Goal: Information Seeking & Learning: Learn about a topic

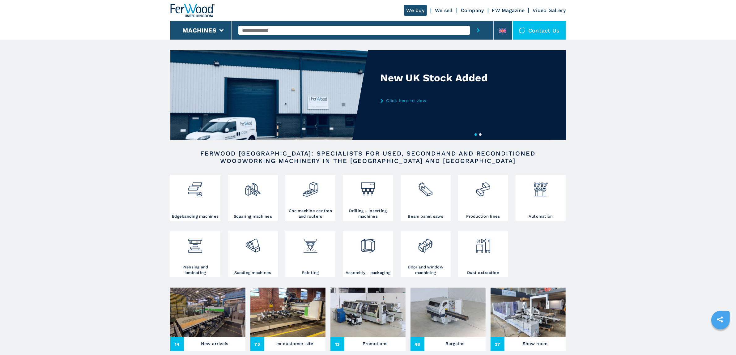
click at [280, 31] on input "text" at bounding box center [353, 30] width 231 height 9
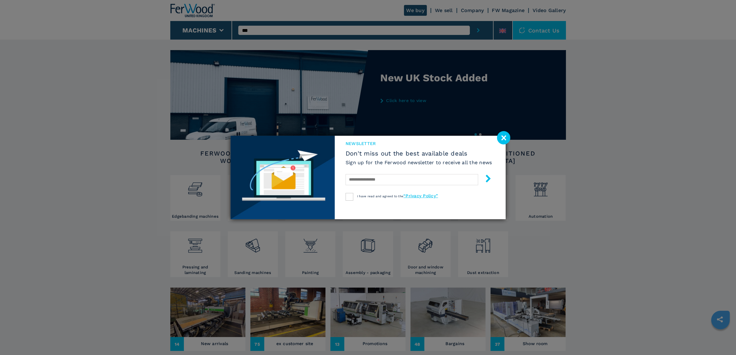
click at [503, 136] on image at bounding box center [503, 137] width 13 height 13
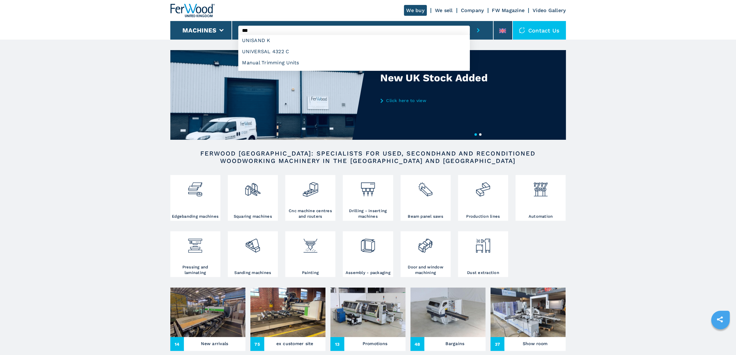
drag, startPoint x: 257, startPoint y: 26, endPoint x: 240, endPoint y: 28, distance: 17.7
click at [240, 28] on input "***" at bounding box center [353, 30] width 231 height 9
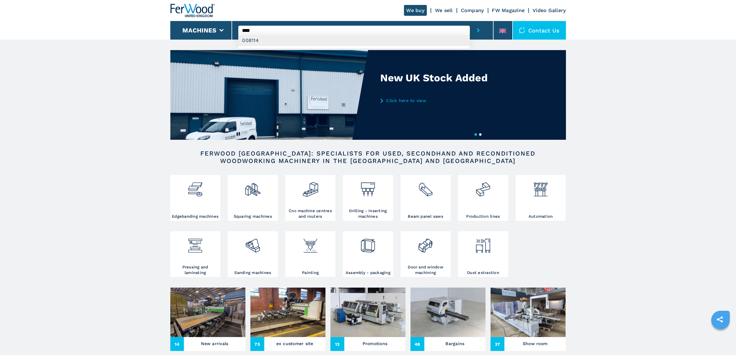
click at [267, 40] on div "008114" at bounding box center [353, 40] width 231 height 11
type input "******"
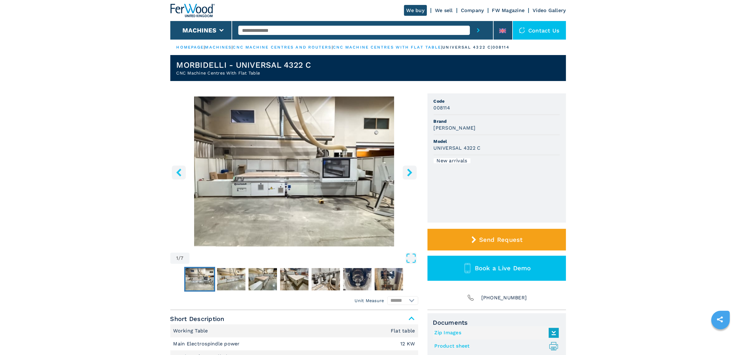
click at [408, 172] on icon "right-button" at bounding box center [410, 172] width 8 height 8
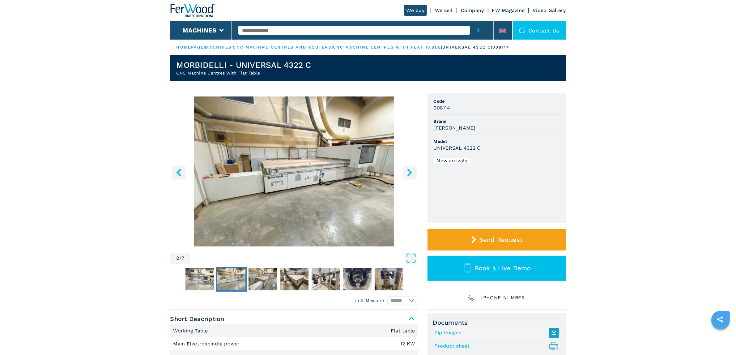
click at [408, 172] on icon "right-button" at bounding box center [410, 172] width 8 height 8
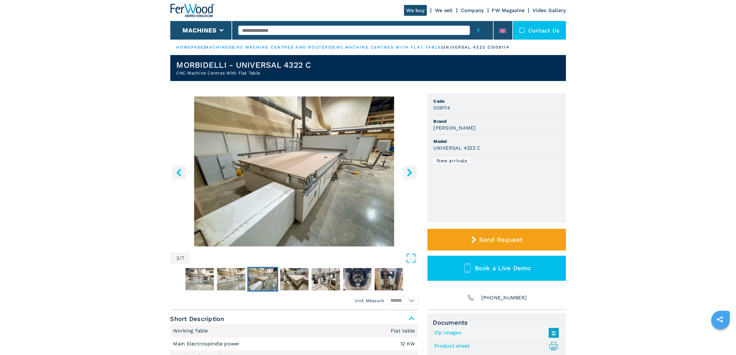
click at [408, 172] on icon "right-button" at bounding box center [410, 172] width 8 height 8
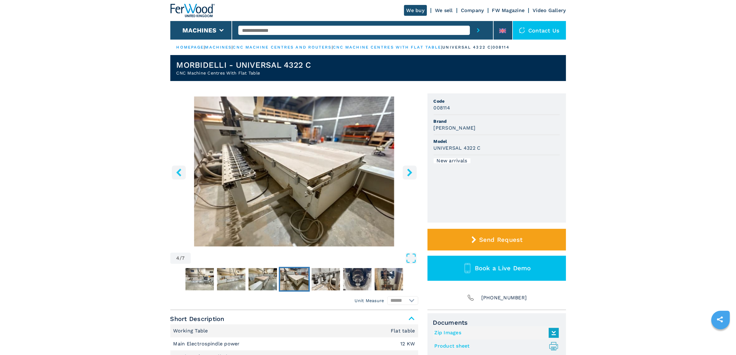
click at [408, 172] on icon "right-button" at bounding box center [410, 172] width 8 height 8
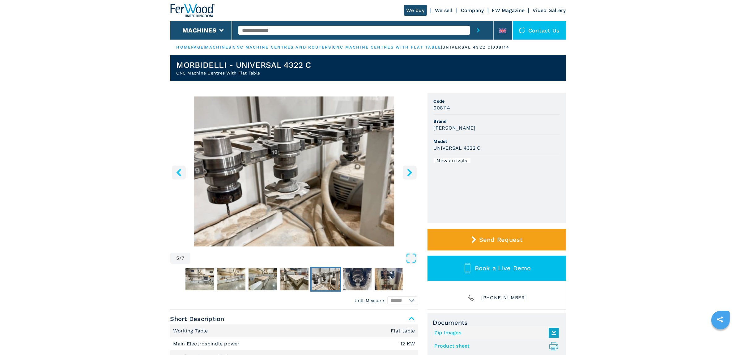
click at [408, 172] on icon "right-button" at bounding box center [410, 172] width 8 height 8
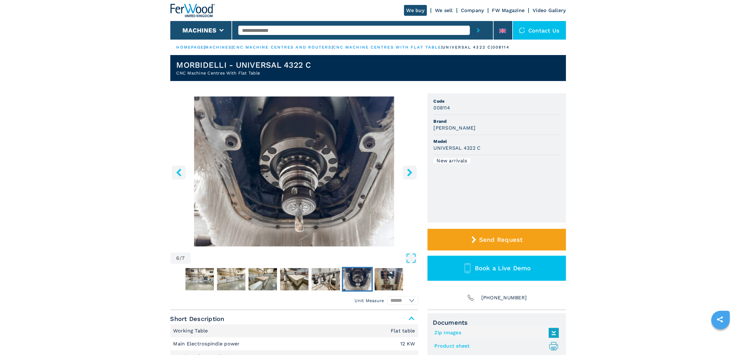
click at [408, 172] on icon "right-button" at bounding box center [410, 172] width 8 height 8
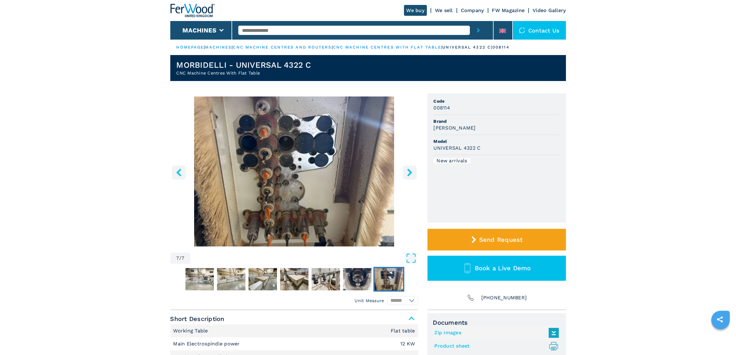
click at [408, 172] on icon "right-button" at bounding box center [410, 172] width 8 height 8
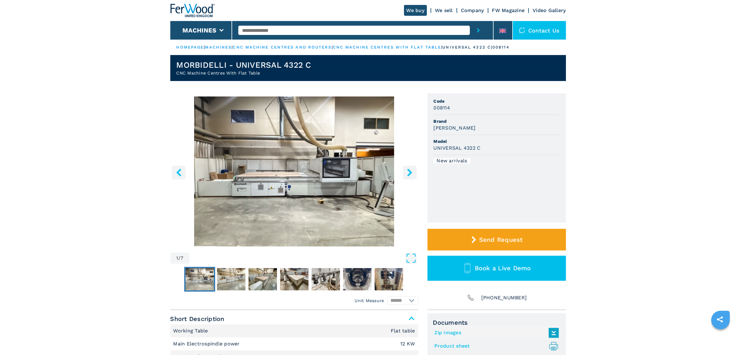
click at [408, 172] on icon "right-button" at bounding box center [410, 172] width 8 height 8
